Goal: Task Accomplishment & Management: Complete application form

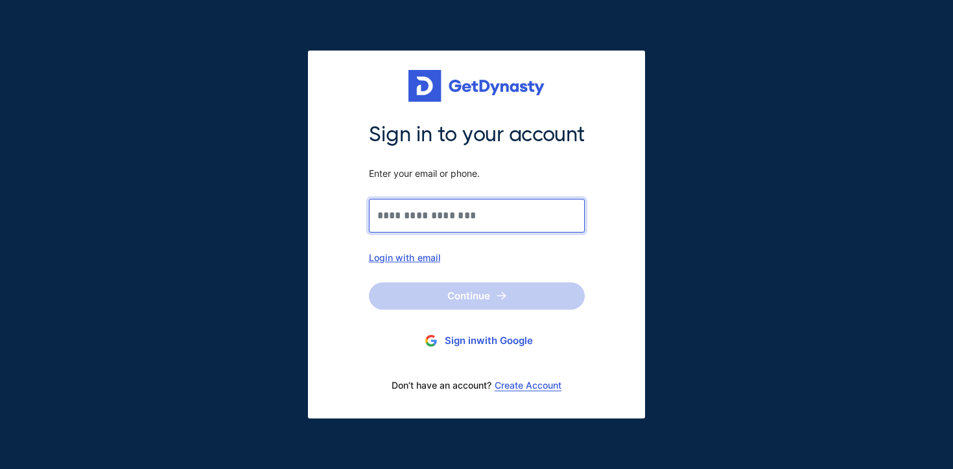
click at [431, 220] on input "Sign in to your account Enter your email or phone." at bounding box center [477, 216] width 216 height 34
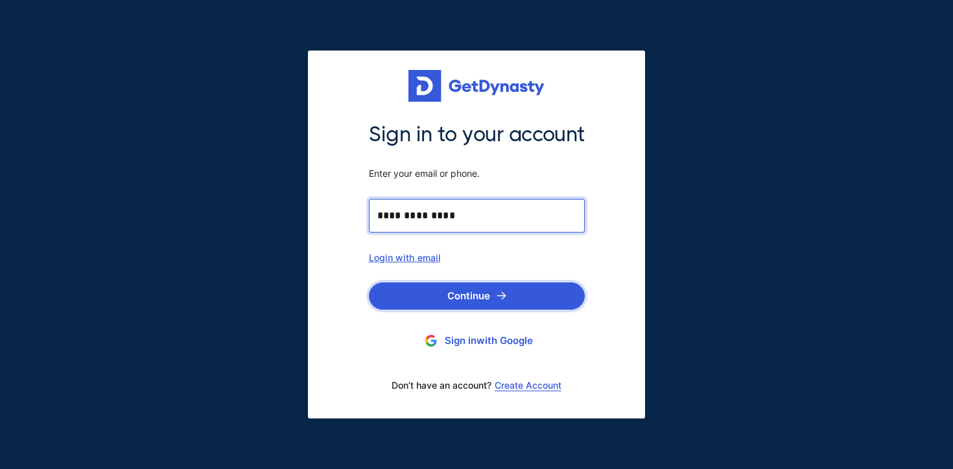
type input "**********"
click at [442, 298] on button "Continue" at bounding box center [477, 296] width 216 height 27
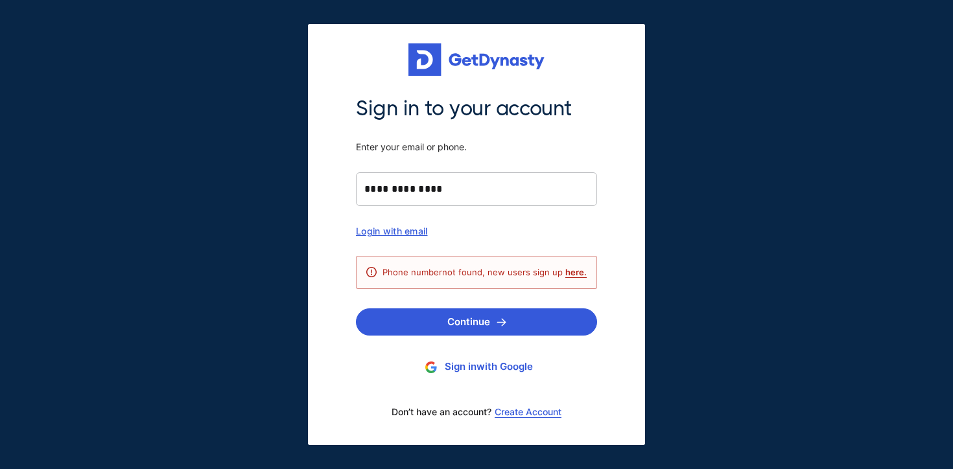
click at [458, 372] on button "Sign in with Google" at bounding box center [476, 367] width 241 height 24
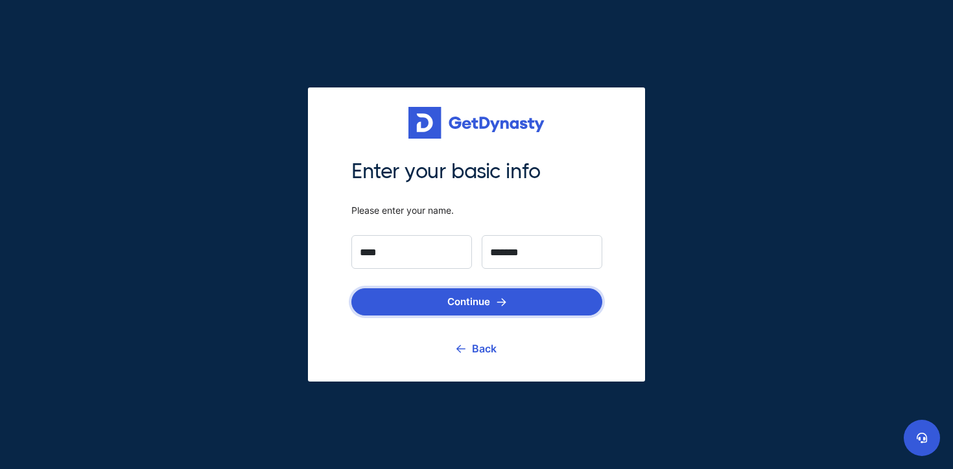
click at [521, 299] on button "Continue" at bounding box center [476, 301] width 251 height 27
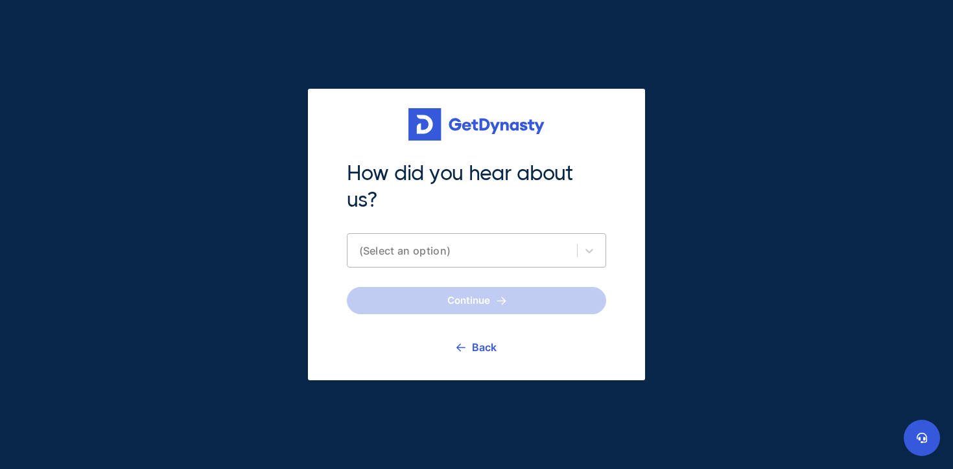
click at [422, 247] on div "(Select an option)" at bounding box center [464, 250] width 211 height 13
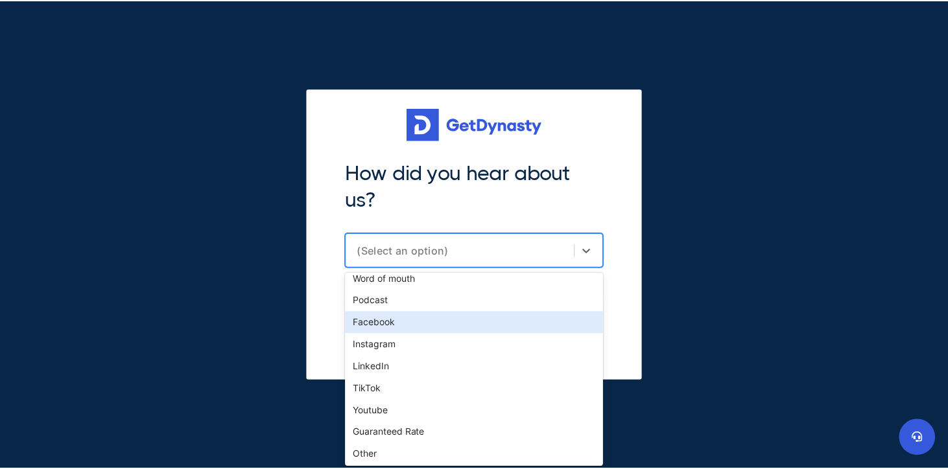
scroll to position [31, 0]
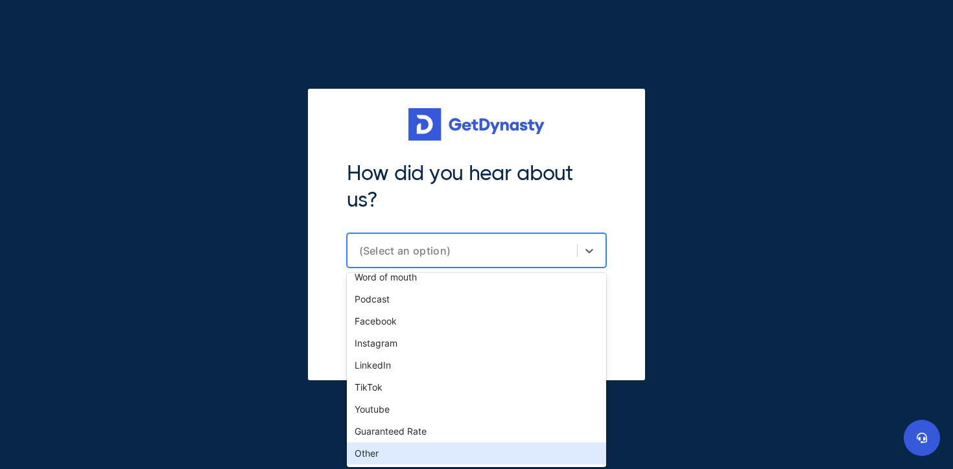
click at [403, 443] on div "Other" at bounding box center [476, 454] width 259 height 22
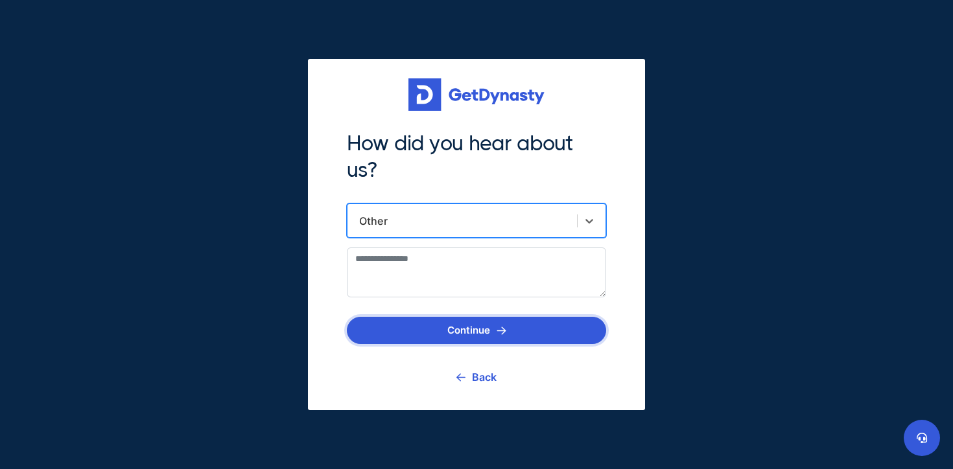
click at [431, 340] on button "Continue" at bounding box center [476, 330] width 259 height 27
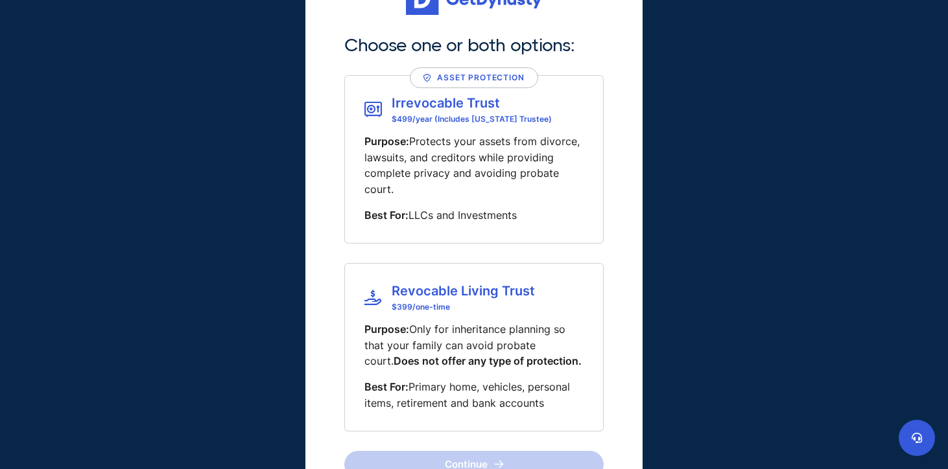
scroll to position [35, 0]
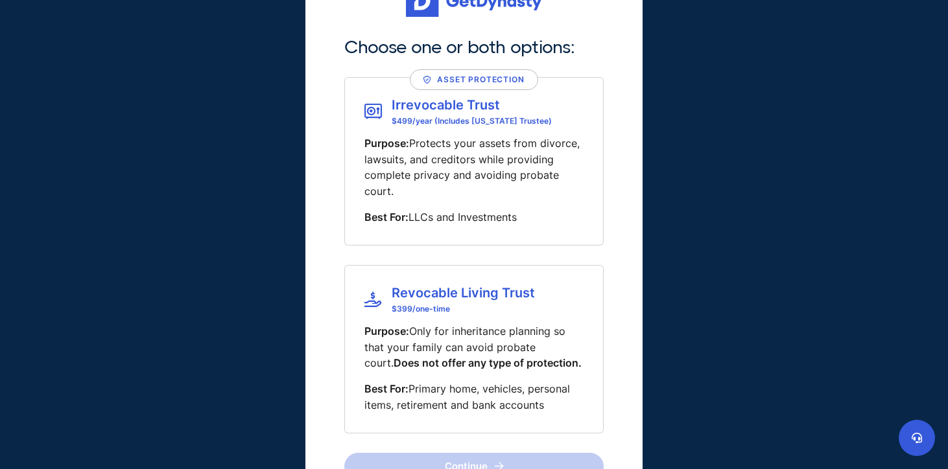
click at [482, 194] on p "Purpose: Protects your assets from divorce, lawsuits, and creditors while provi…" at bounding box center [473, 167] width 219 height 64
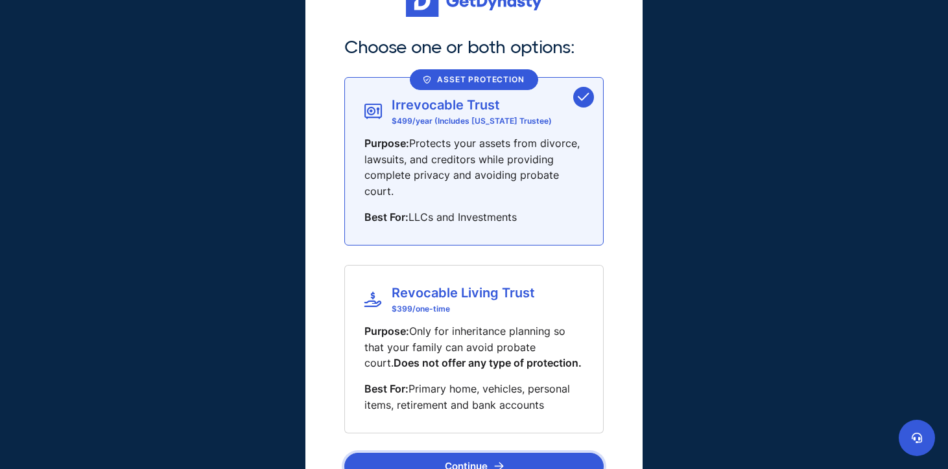
click at [480, 463] on button "Continue" at bounding box center [473, 466] width 259 height 27
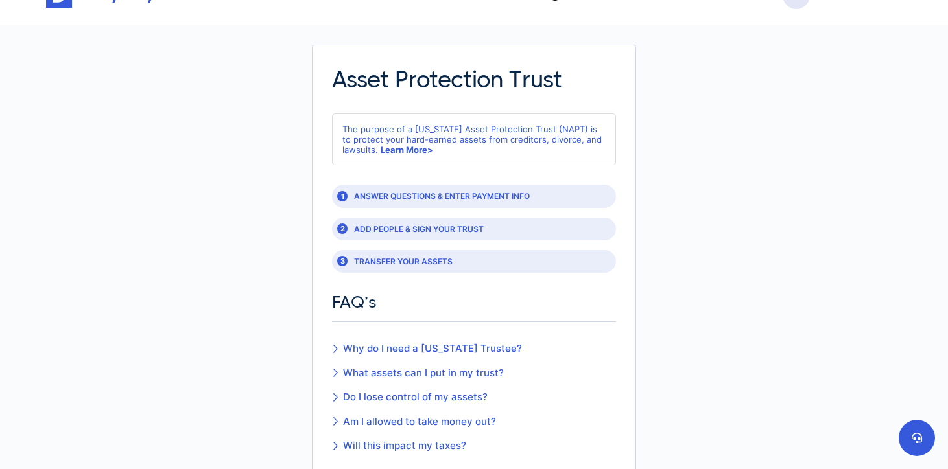
scroll to position [32, 0]
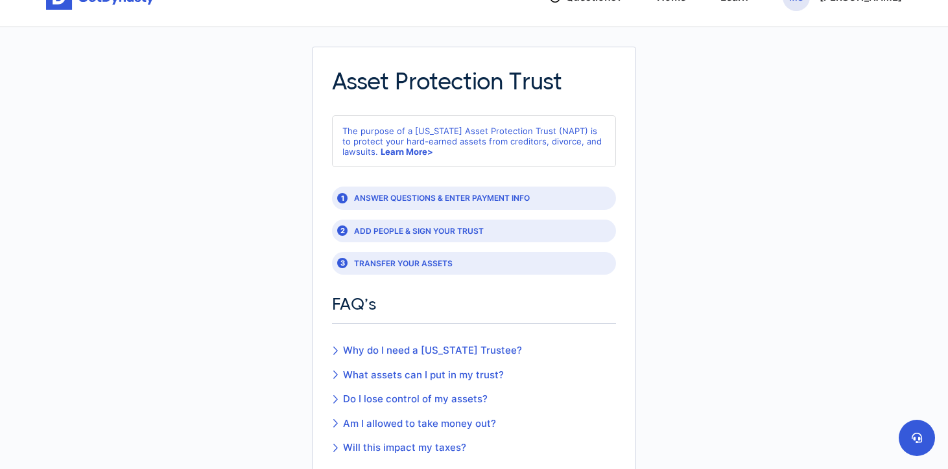
click at [411, 263] on div "3 TRANSFER YOUR ASSETS" at bounding box center [474, 263] width 284 height 23
click at [340, 261] on div "3" at bounding box center [342, 263] width 10 height 10
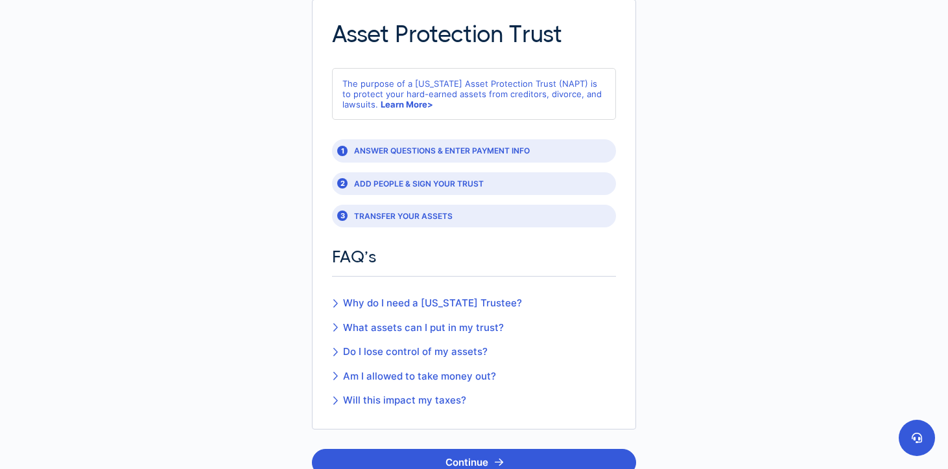
scroll to position [82, 0]
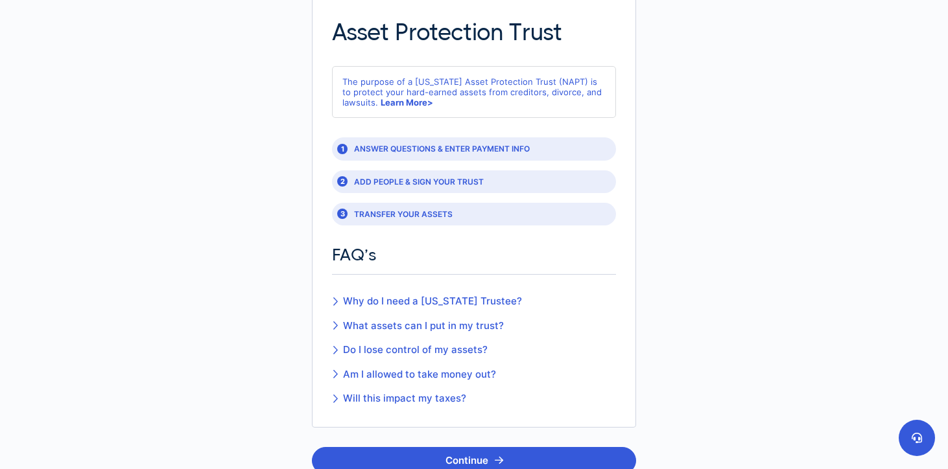
click at [395, 325] on link "What assets can I put in my trust?" at bounding box center [427, 326] width 190 height 15
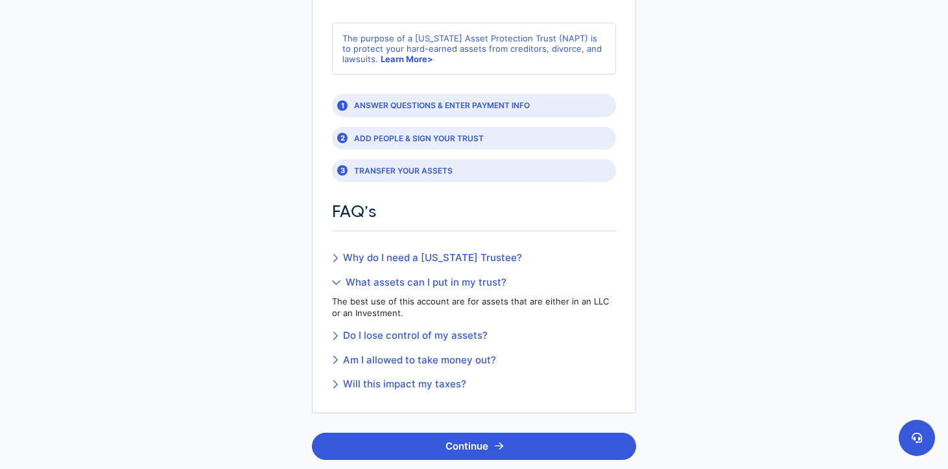
scroll to position [128, 0]
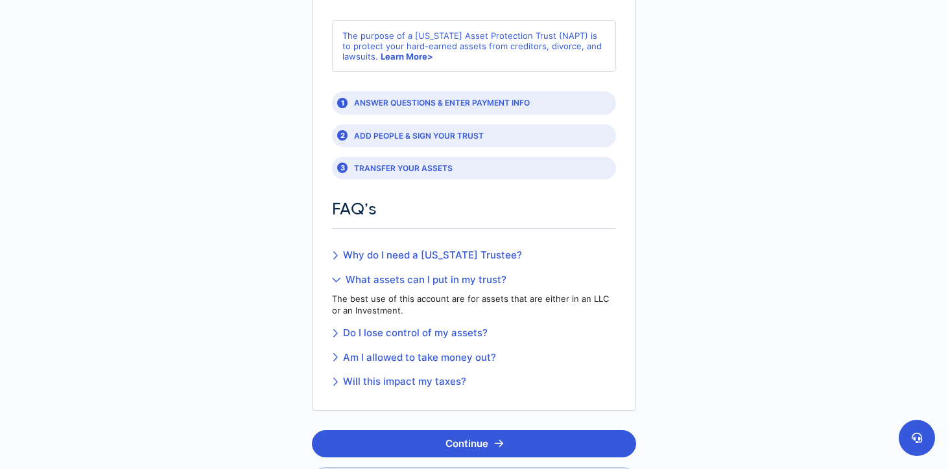
click at [373, 254] on link "Why do I need a Nevada Trustee?" at bounding box center [474, 255] width 284 height 15
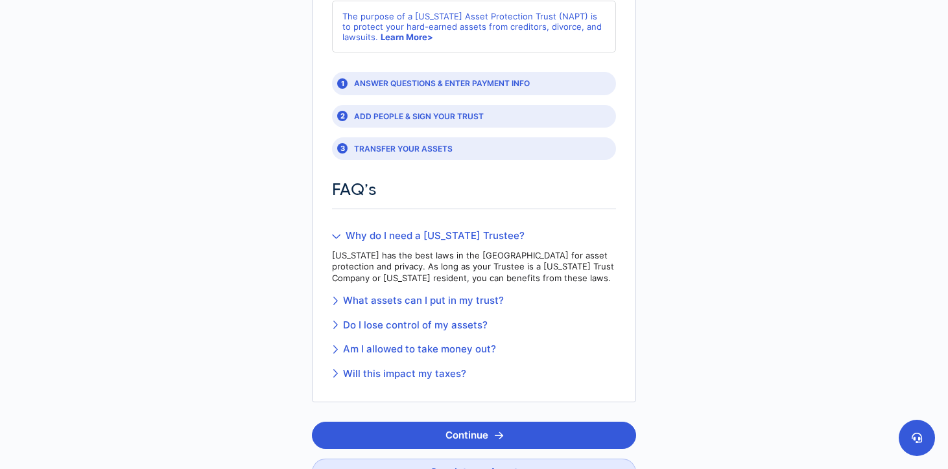
scroll to position [154, 0]
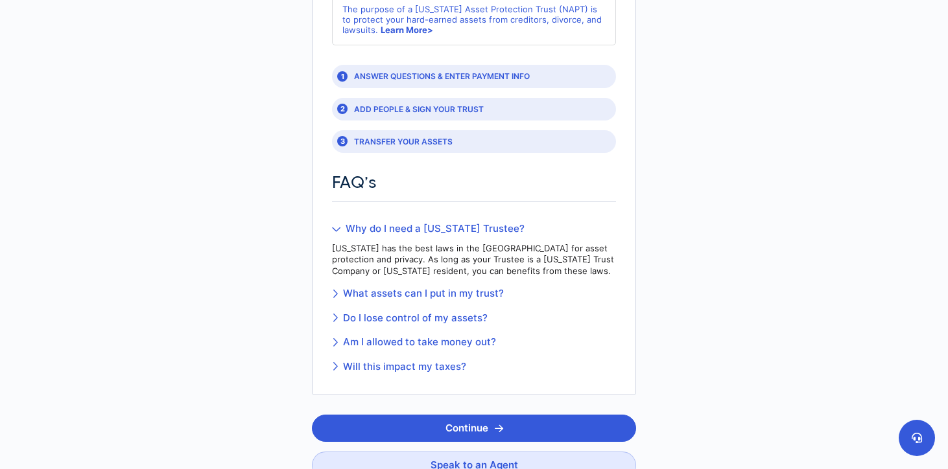
click at [394, 319] on link "Do I lose control of my assets?" at bounding box center [474, 318] width 284 height 15
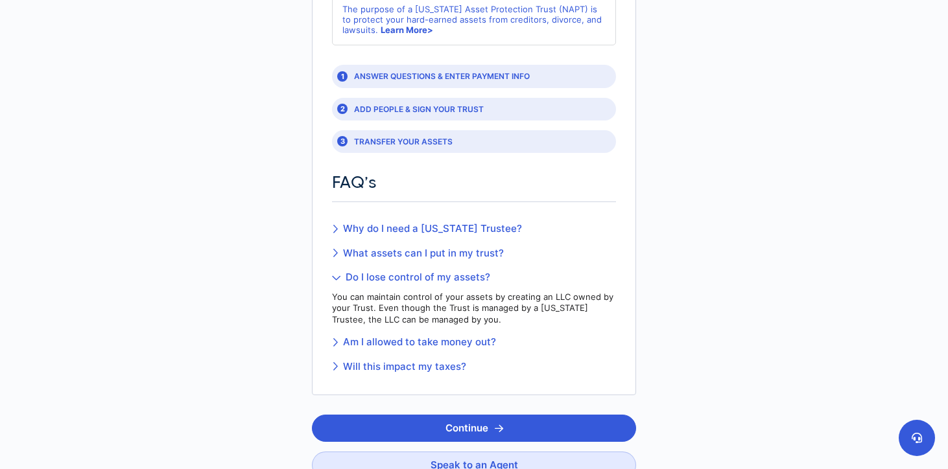
click at [376, 346] on link "Am I allowed to take money out?" at bounding box center [474, 342] width 284 height 15
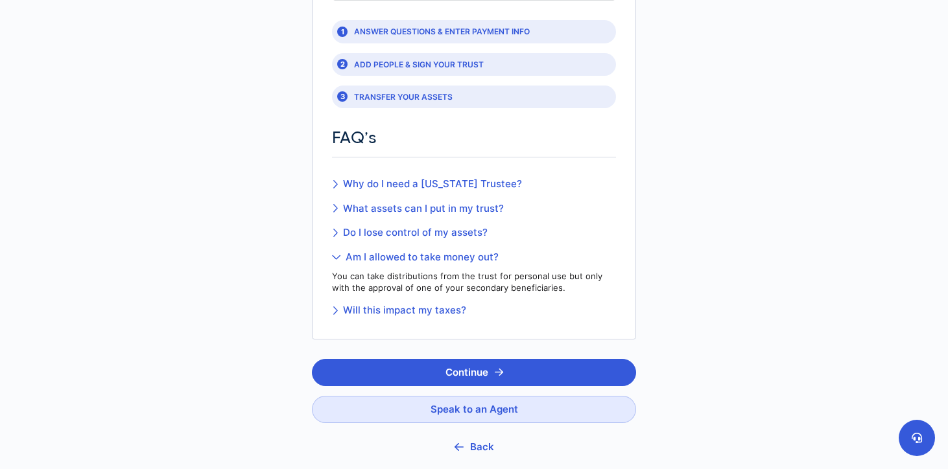
scroll to position [210, 0]
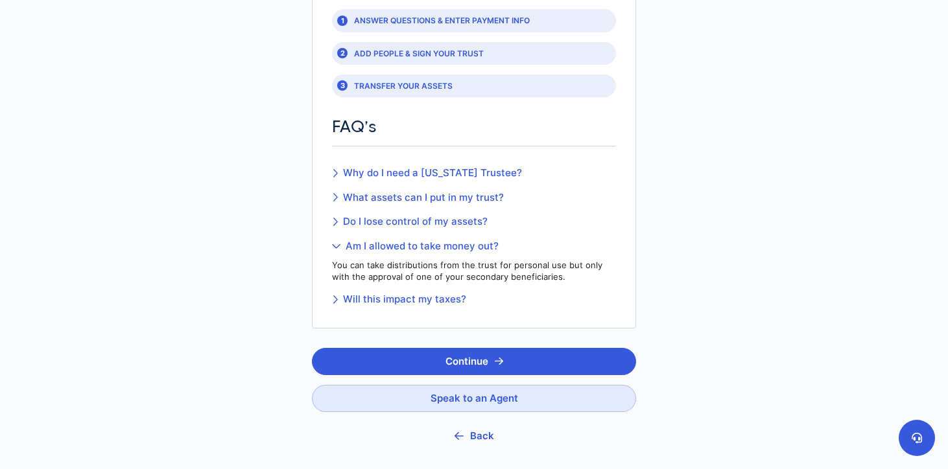
click at [362, 300] on link "Will this impact my taxes?" at bounding box center [474, 299] width 284 height 15
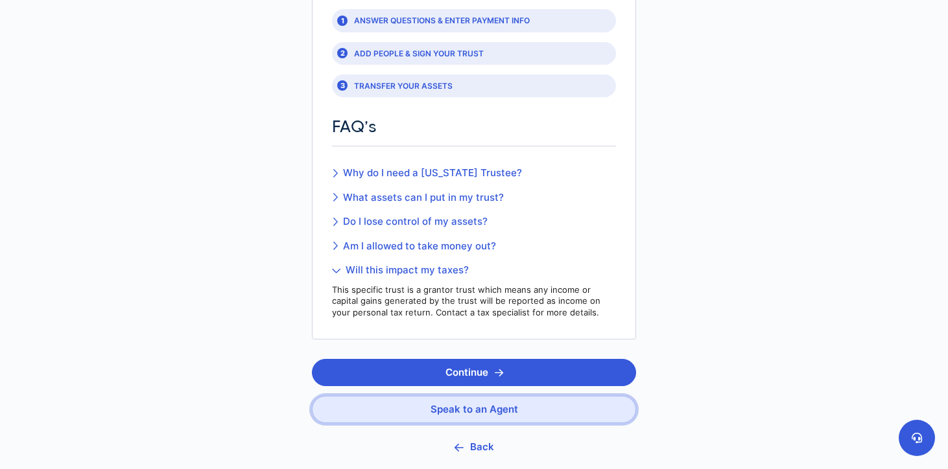
click at [401, 410] on link "Speak to an Agent" at bounding box center [474, 409] width 324 height 27
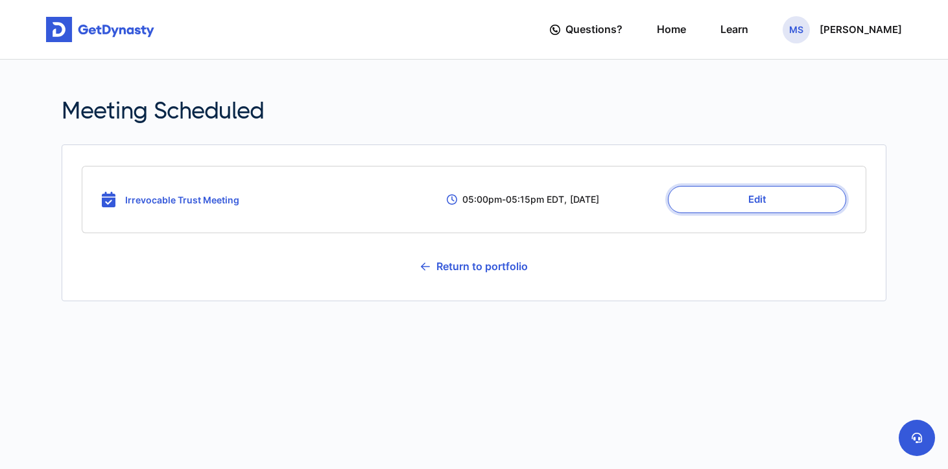
click at [725, 197] on button "Edit" at bounding box center [757, 199] width 178 height 27
